Goal: Task Accomplishment & Management: Manage account settings

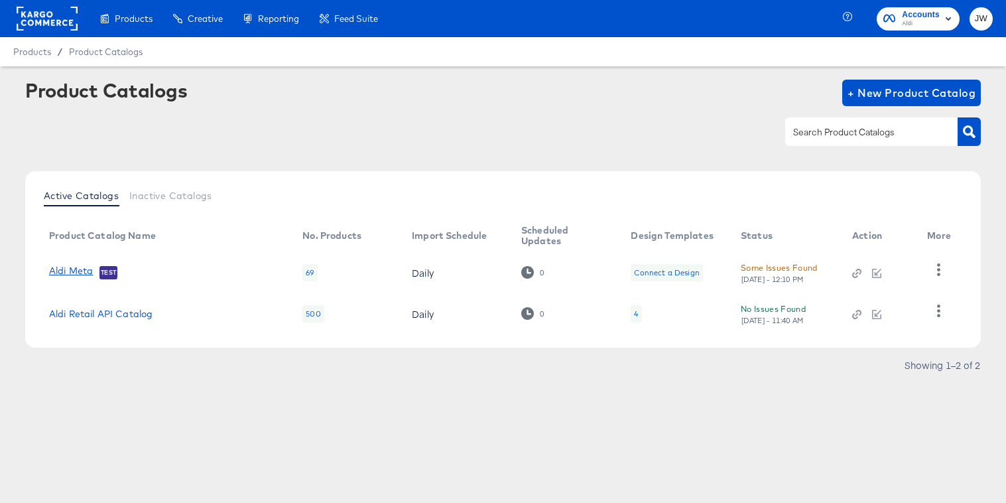
click at [72, 272] on link "Aldi Meta" at bounding box center [71, 271] width 44 height 13
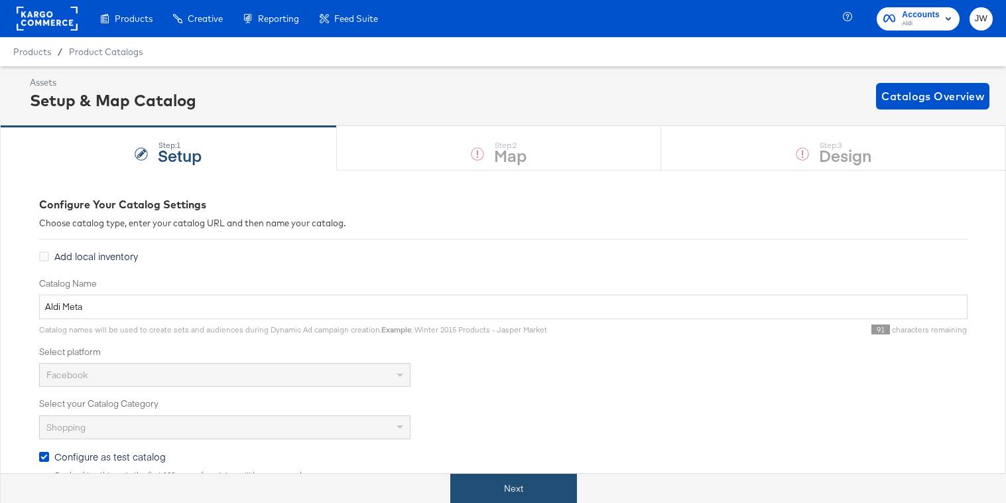
click at [499, 480] on button "Next" at bounding box center [513, 489] width 127 height 30
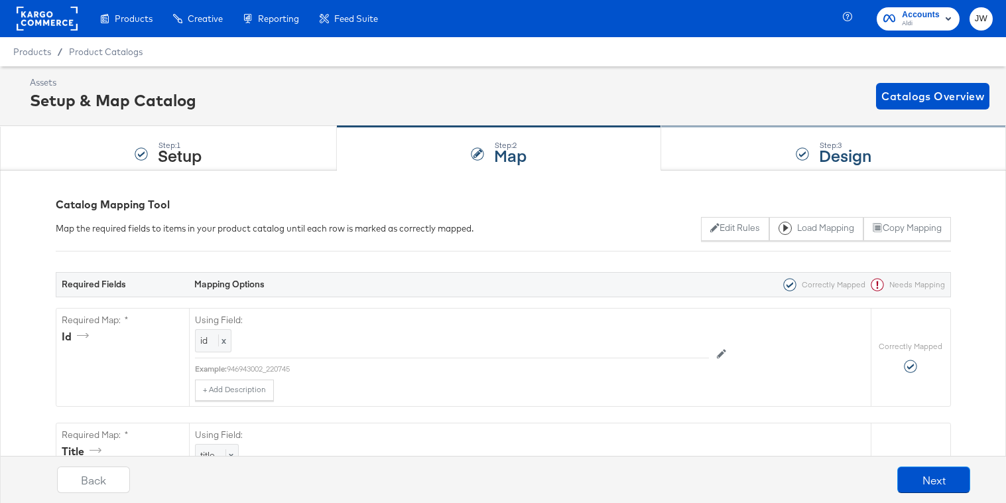
click at [751, 163] on div "Step: 3 Design" at bounding box center [833, 149] width 345 height 44
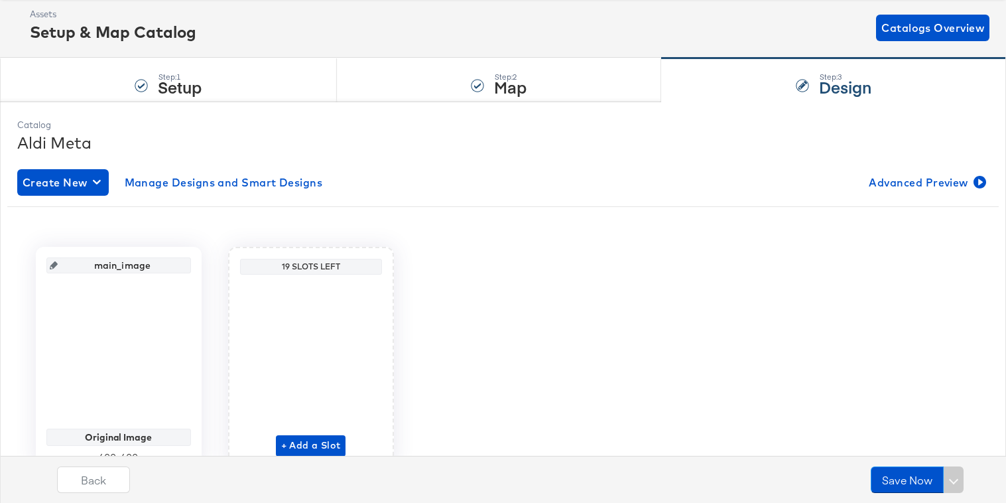
scroll to position [70, 0]
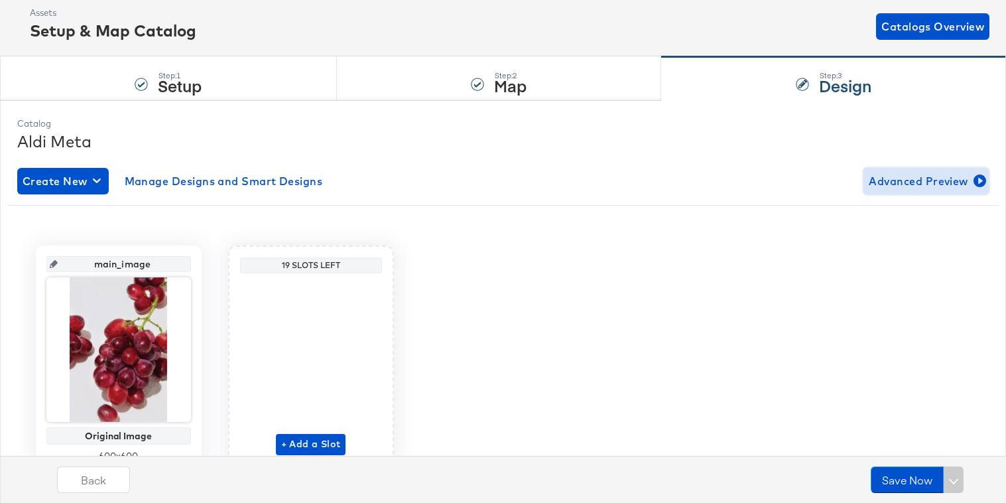
click at [889, 188] on span "Advanced Preview" at bounding box center [926, 181] width 115 height 19
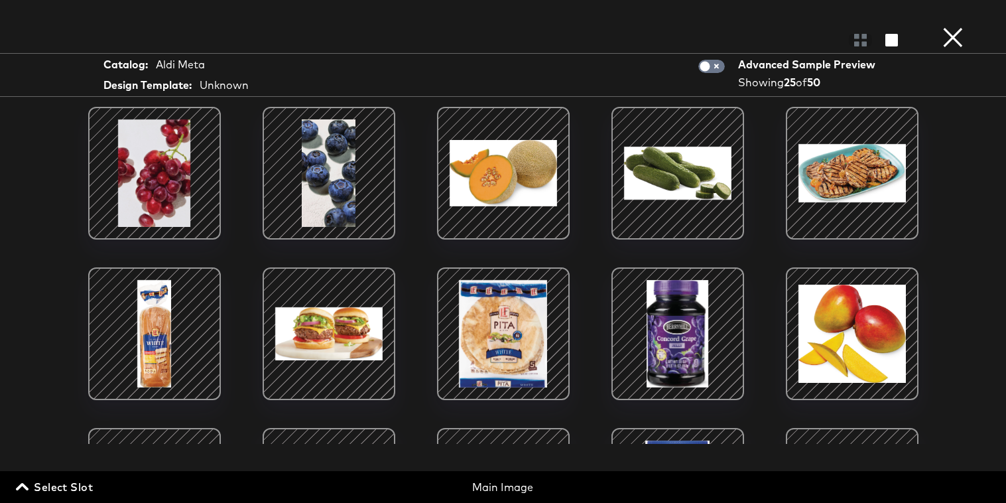
scroll to position [129, 0]
click at [957, 27] on button "×" at bounding box center [953, 13] width 27 height 27
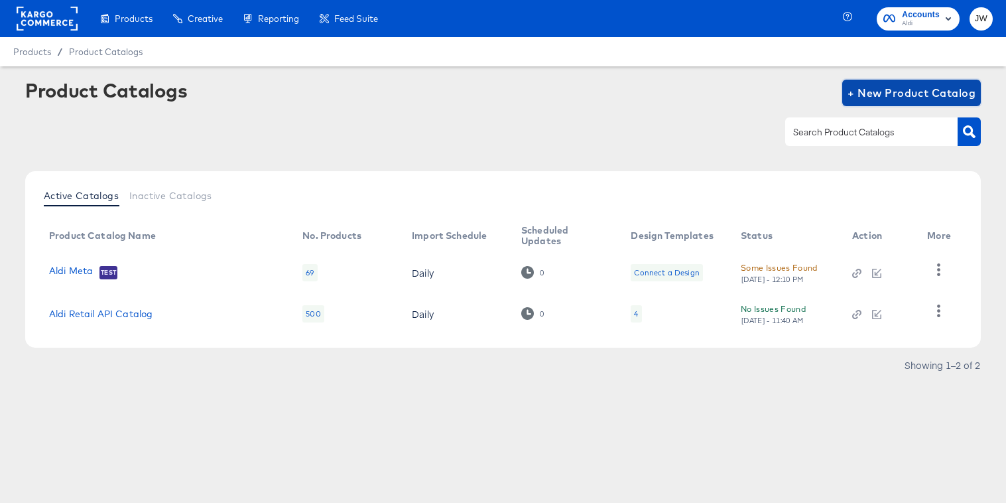
click at [927, 92] on span "+ New Product Catalog" at bounding box center [912, 93] width 128 height 19
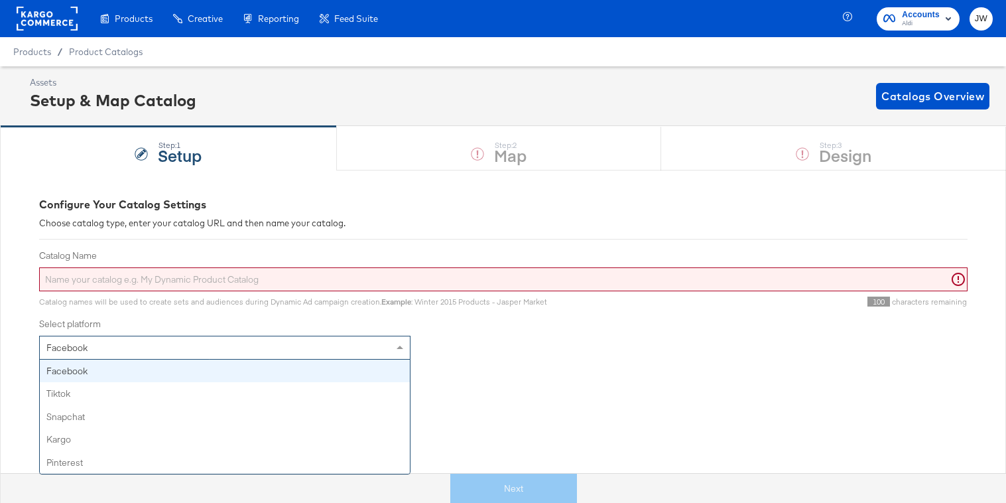
click at [194, 347] on div "Facebook" at bounding box center [225, 347] width 370 height 23
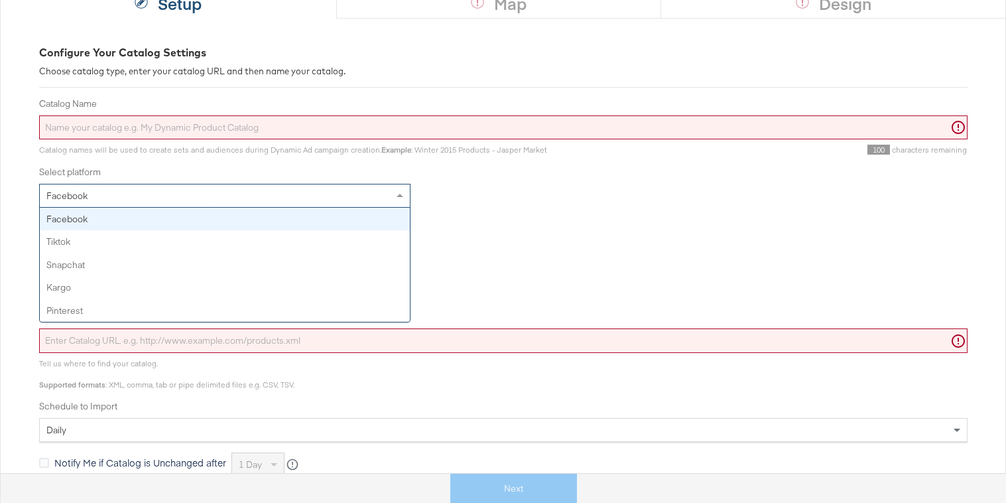
scroll to position [153, 0]
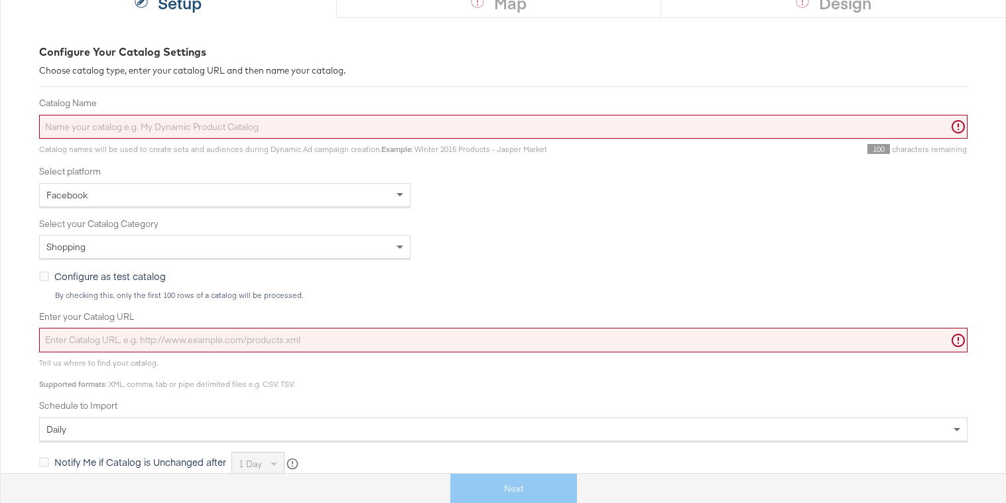
click at [600, 218] on label "Select your Catalog Category" at bounding box center [503, 224] width 929 height 13
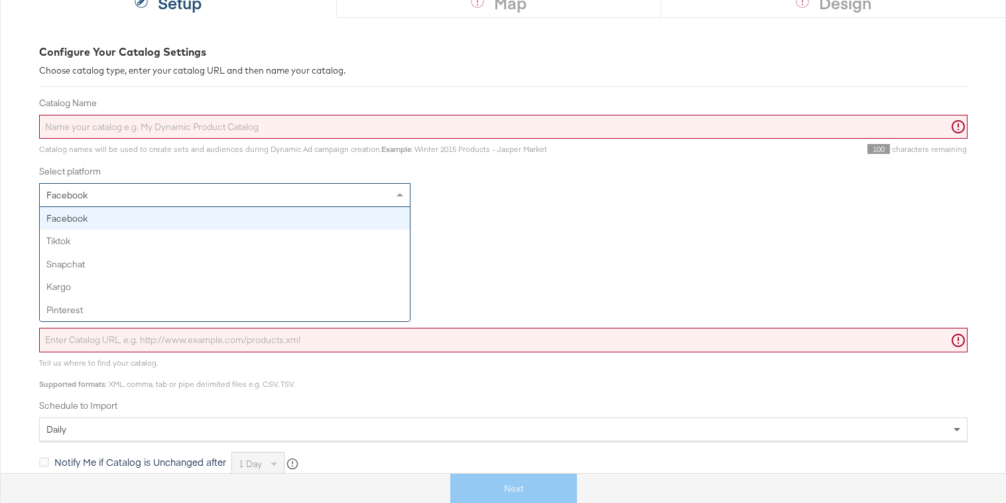
click at [368, 193] on div "Facebook" at bounding box center [225, 195] width 370 height 23
click at [567, 229] on label "Select your Catalog Category" at bounding box center [503, 224] width 929 height 13
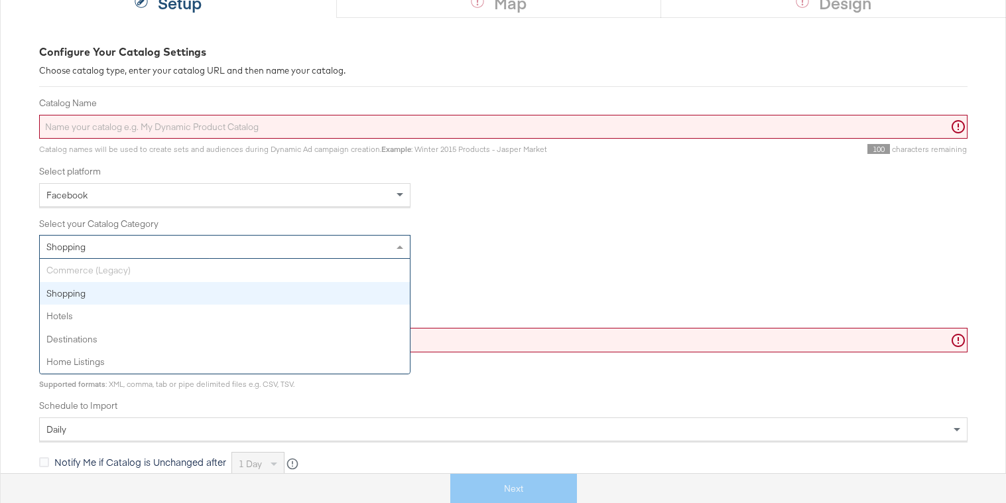
click at [401, 247] on span at bounding box center [400, 246] width 7 height 3
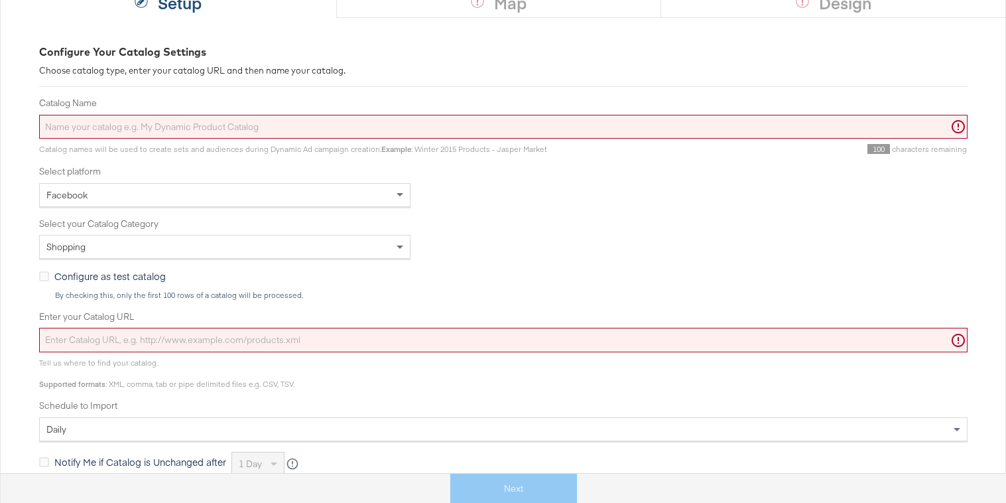
click at [535, 248] on div "Shopping" at bounding box center [503, 247] width 929 height 24
click at [370, 195] on div "Facebook" at bounding box center [225, 195] width 370 height 23
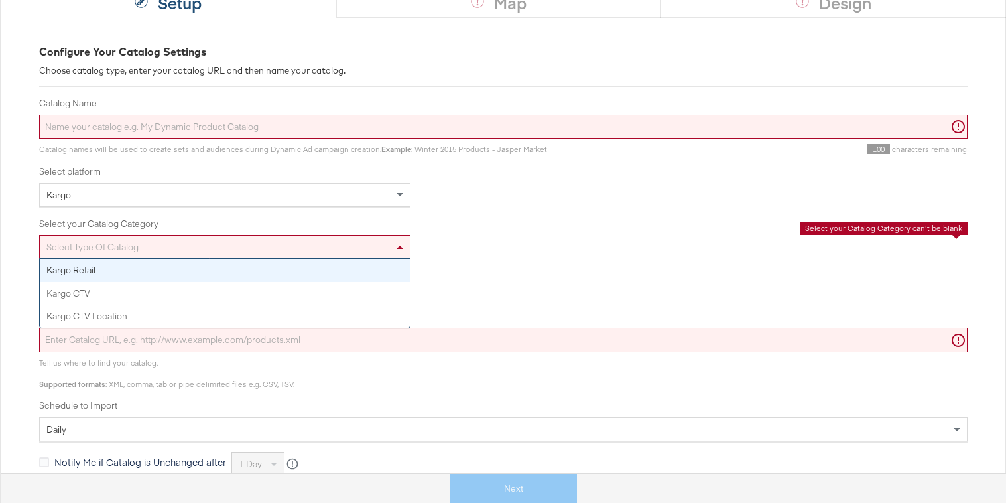
click at [389, 244] on div "Select type of catalog" at bounding box center [225, 247] width 370 height 23
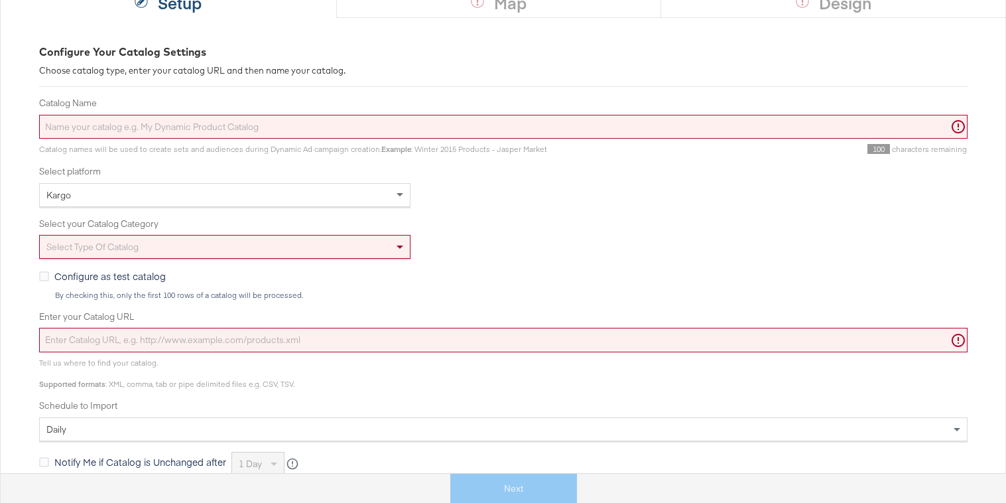
click at [551, 257] on div "Select type of catalog" at bounding box center [503, 247] width 929 height 24
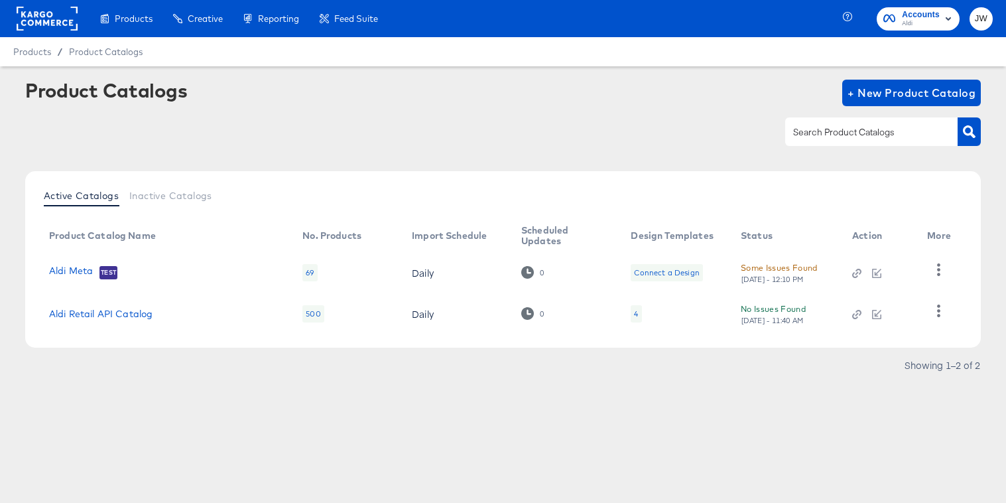
click at [44, 21] on rect at bounding box center [47, 19] width 61 height 24
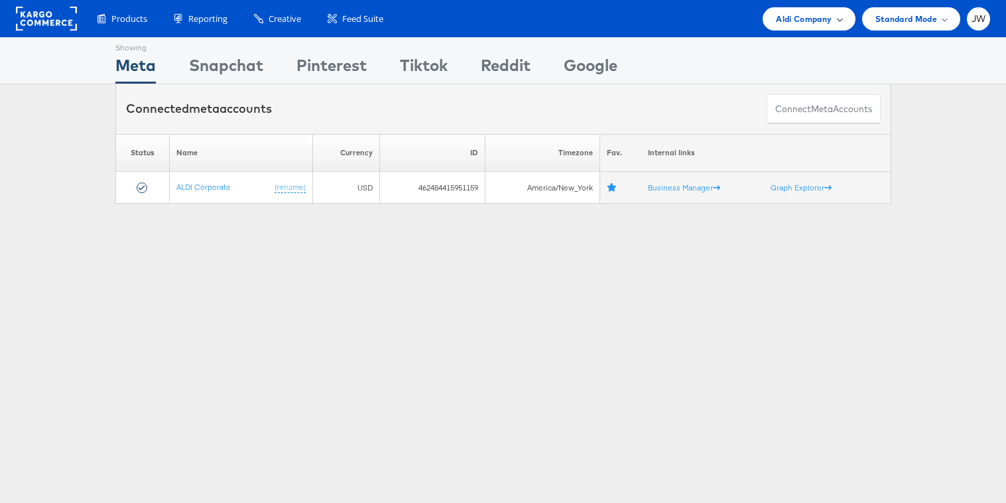
click at [770, 21] on div "Aldi Company" at bounding box center [809, 18] width 92 height 23
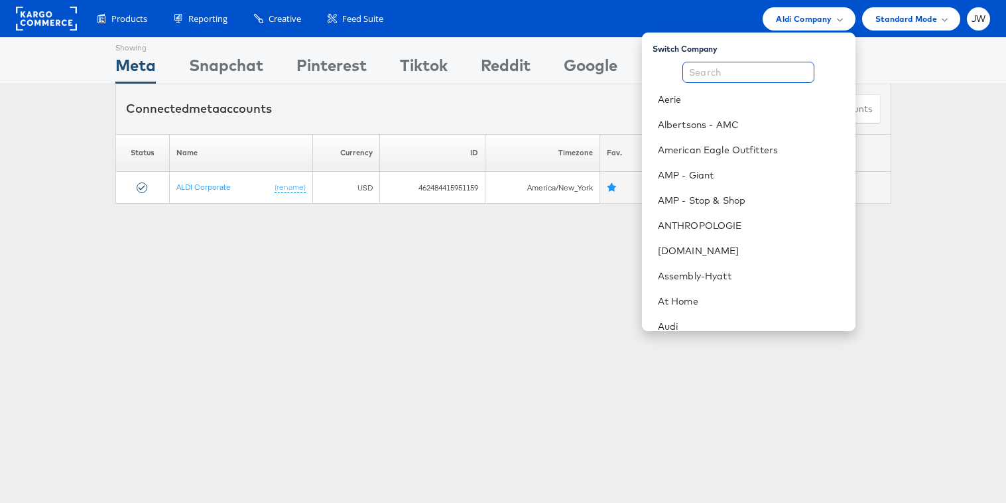
click at [770, 80] on input "text" at bounding box center [749, 72] width 132 height 21
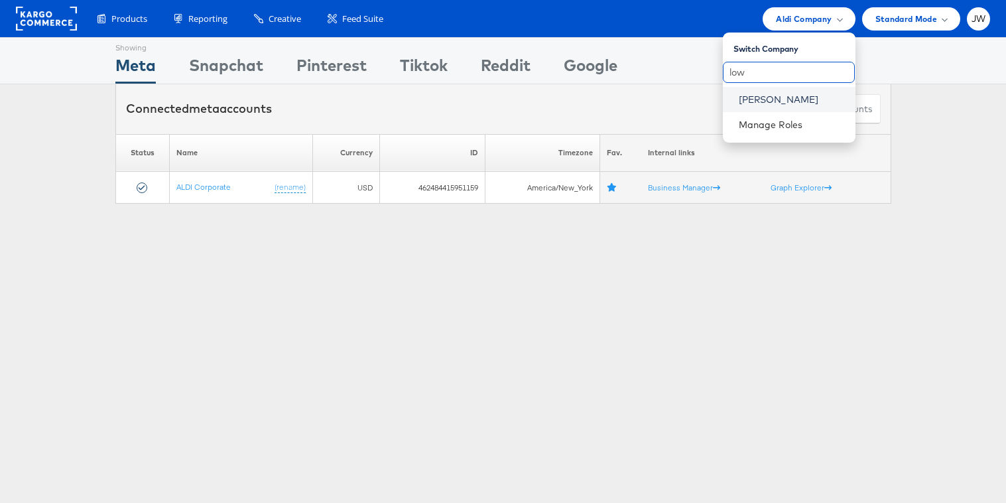
type input "low"
click at [789, 105] on link "[PERSON_NAME]" at bounding box center [792, 99] width 106 height 13
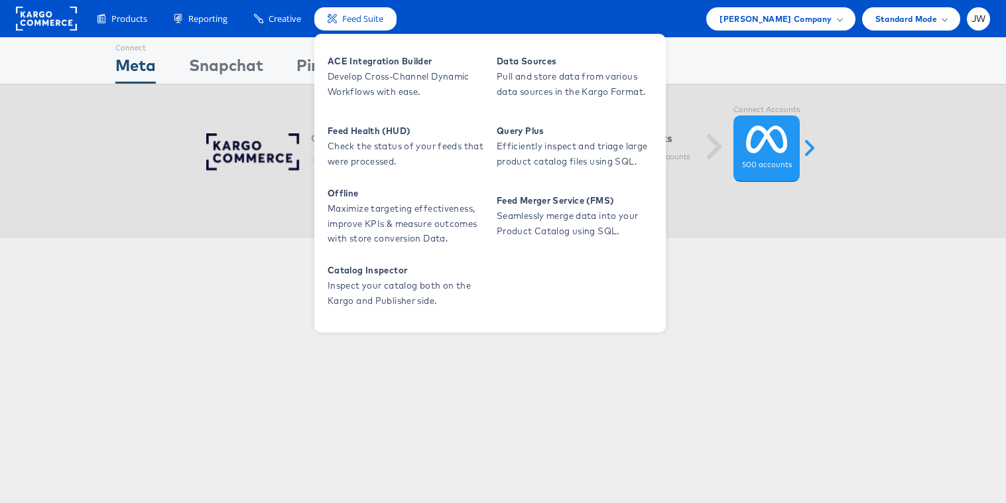
click at [366, 112] on div "ACE Integration Builder Develop Cross-Channel Dynamic Workflows with ease. Data…" at bounding box center [490, 183] width 352 height 299
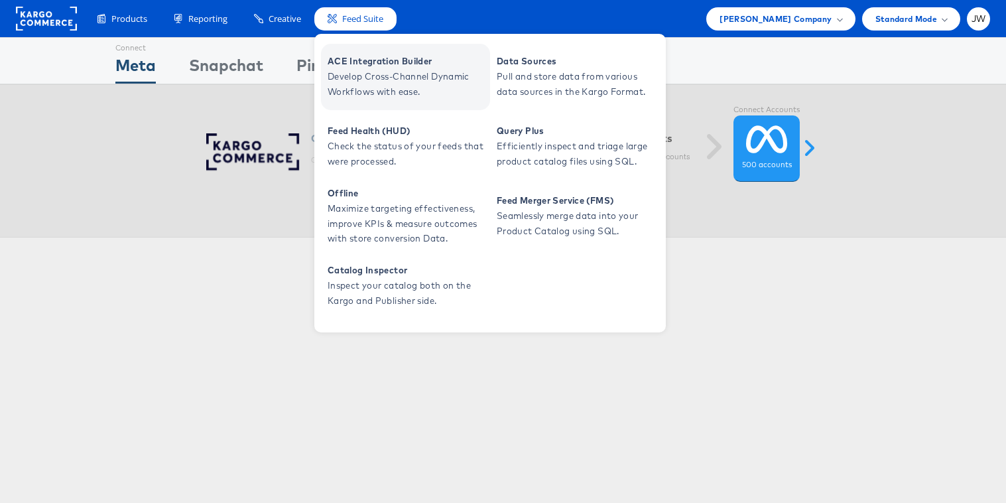
click at [373, 84] on span "Develop Cross-Channel Dynamic Workflows with ease." at bounding box center [407, 84] width 159 height 31
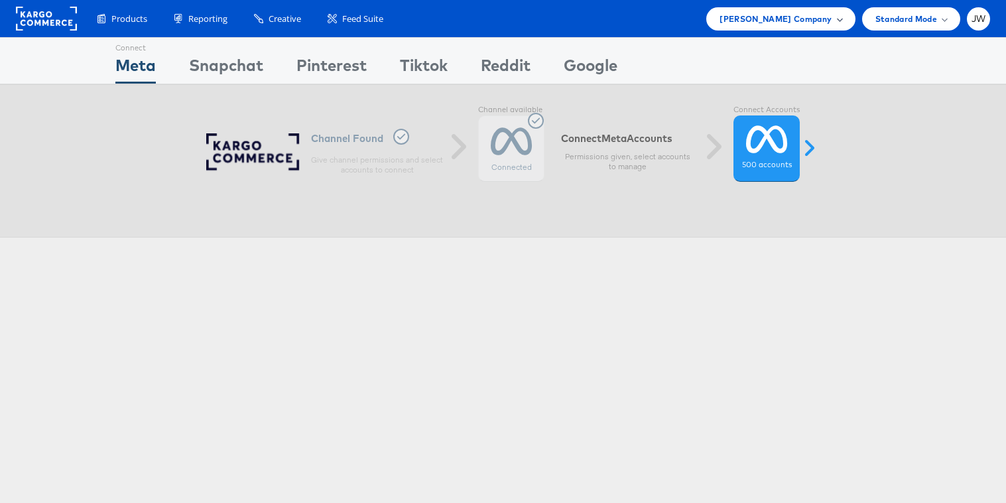
click at [809, 22] on span "[PERSON_NAME] Company" at bounding box center [776, 19] width 112 height 14
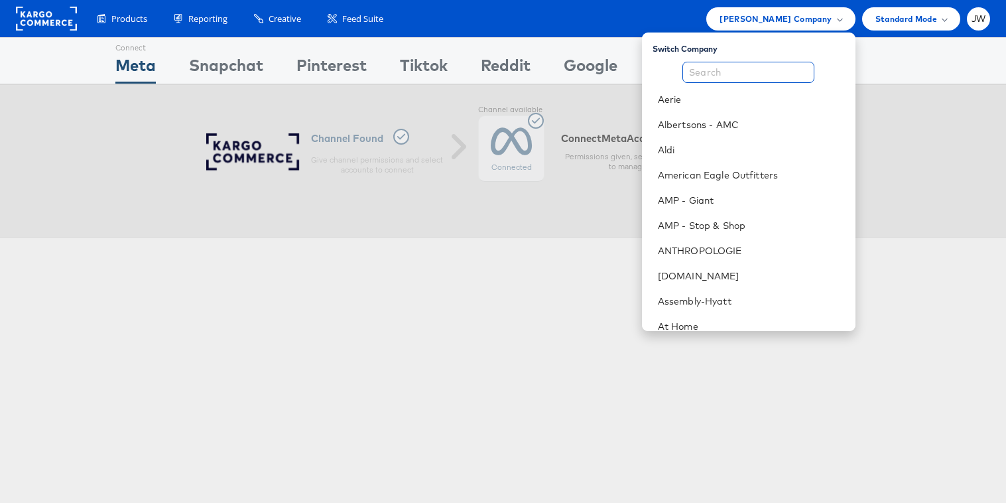
click at [802, 73] on input "text" at bounding box center [749, 72] width 132 height 21
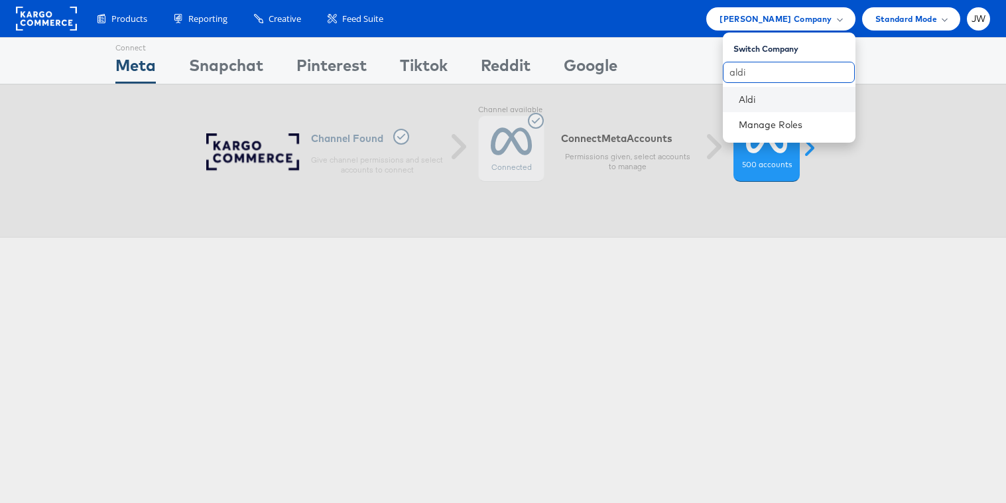
type input "aldi"
click at [804, 105] on li "Aldi" at bounding box center [789, 99] width 133 height 25
click at [742, 102] on link "Aldi" at bounding box center [792, 99] width 106 height 13
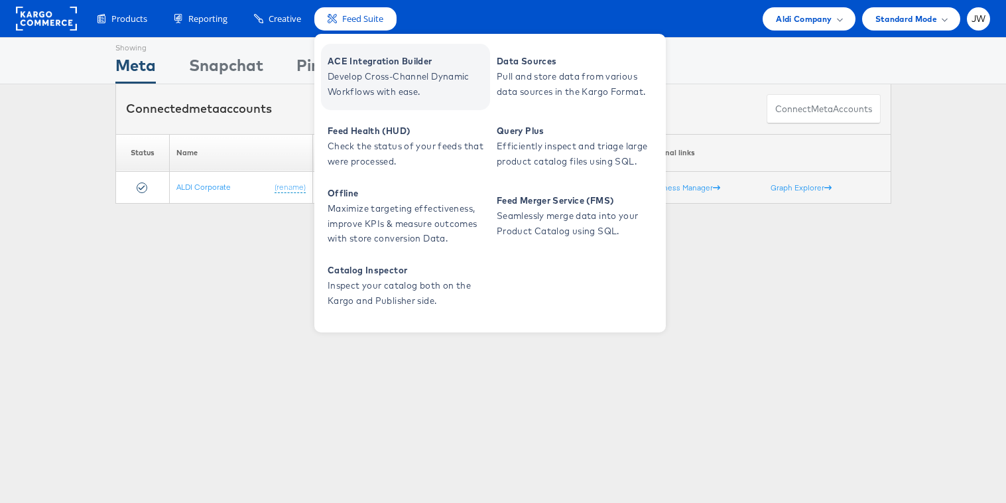
click at [356, 57] on span "ACE Integration Builder" at bounding box center [407, 61] width 159 height 15
